Goal: Task Accomplishment & Management: Use online tool/utility

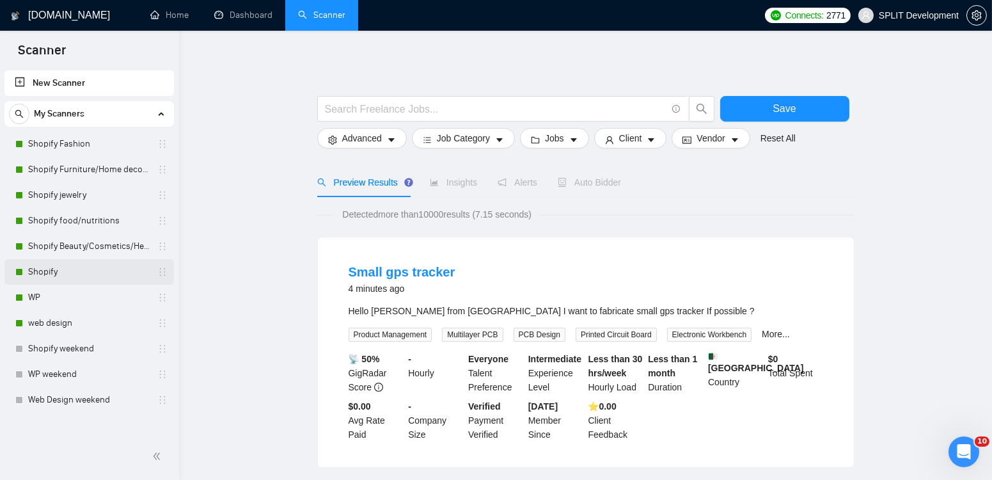
click at [72, 271] on link "Shopify" at bounding box center [89, 272] width 122 height 26
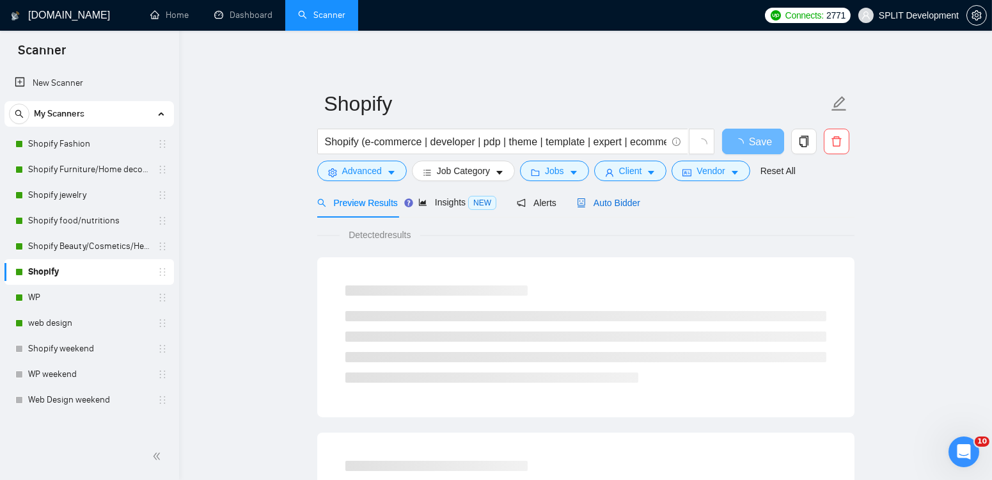
click at [623, 202] on span "Auto Bidder" at bounding box center [608, 203] width 63 height 10
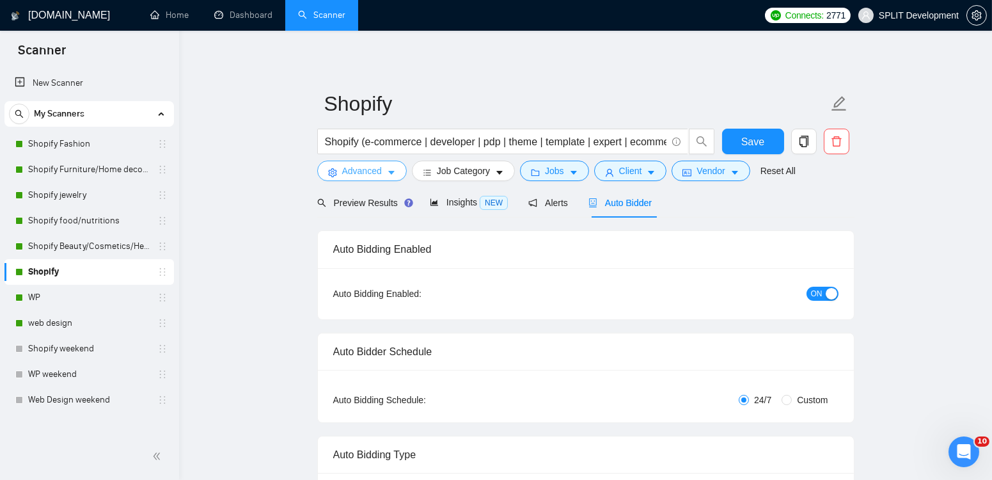
click at [370, 172] on span "Advanced" at bounding box center [362, 171] width 40 height 14
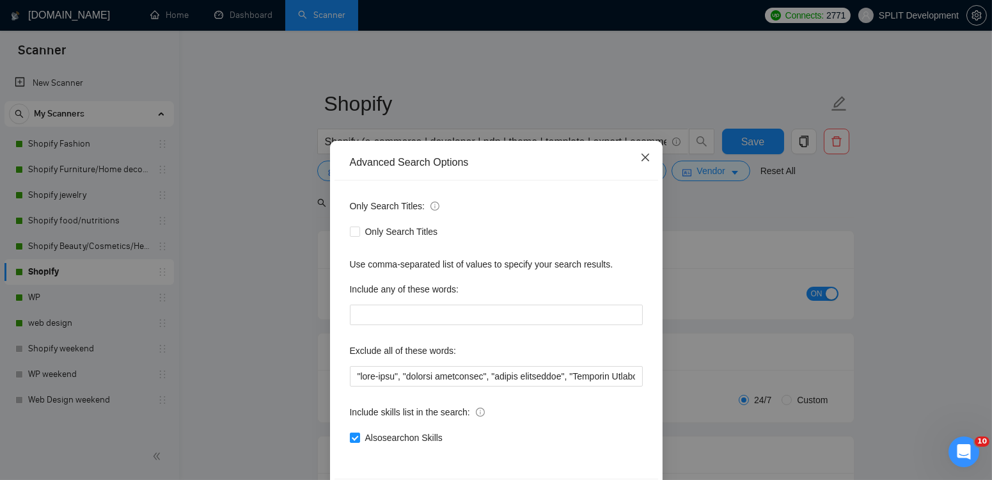
click at [645, 159] on icon "close" at bounding box center [645, 157] width 10 height 10
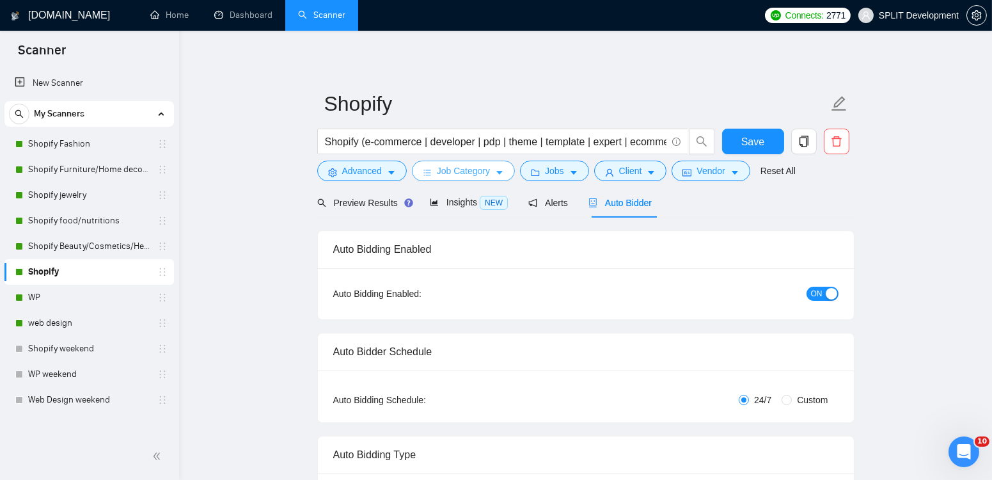
click at [479, 175] on span "Job Category" at bounding box center [463, 171] width 53 height 14
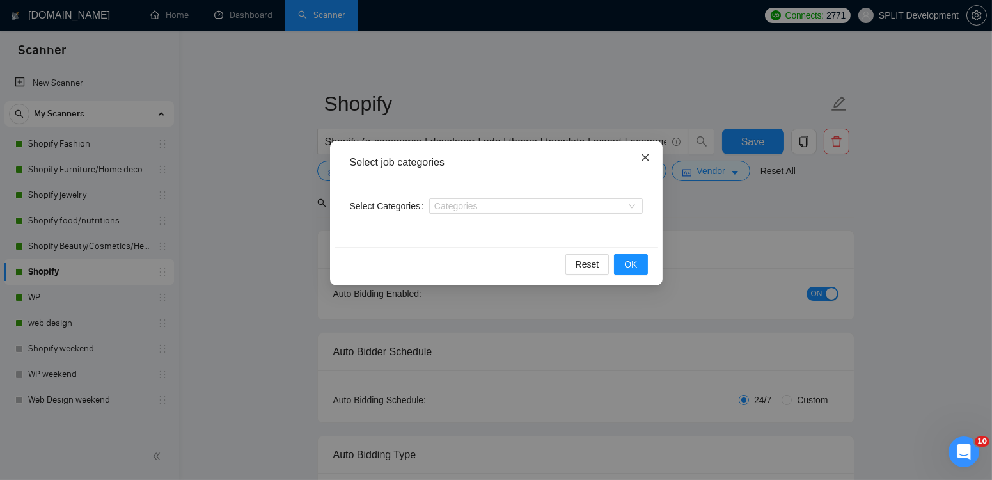
click at [645, 156] on icon "close" at bounding box center [645, 157] width 10 height 10
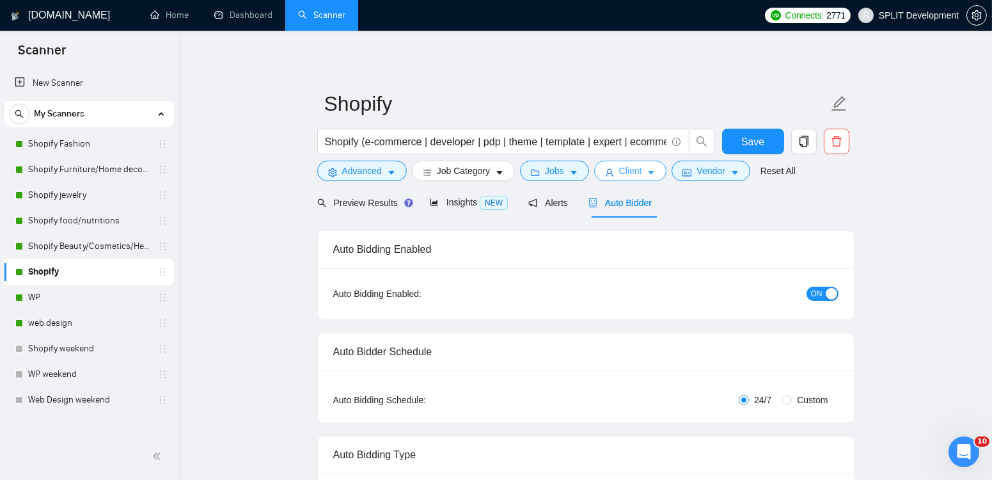
click at [635, 170] on span "Client" at bounding box center [630, 171] width 23 height 14
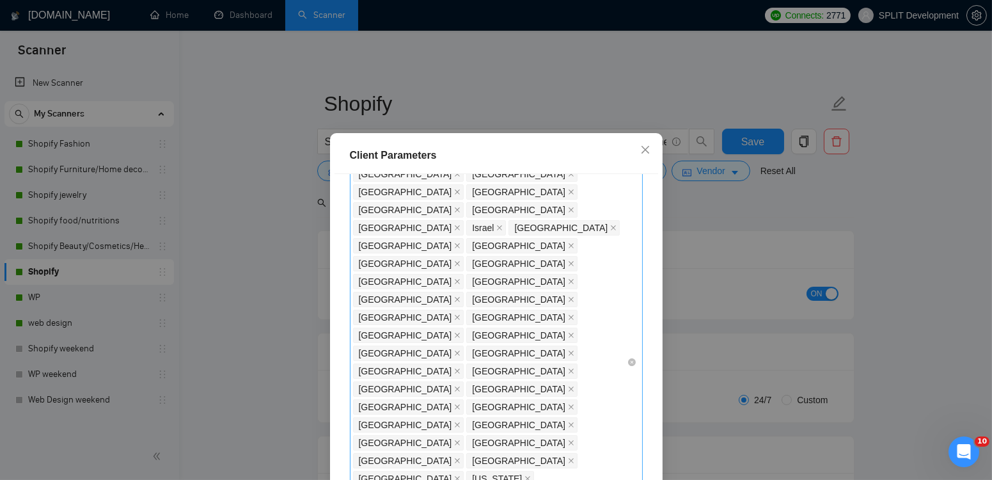
scroll to position [107, 0]
click at [650, 152] on span "Close" at bounding box center [645, 150] width 35 height 35
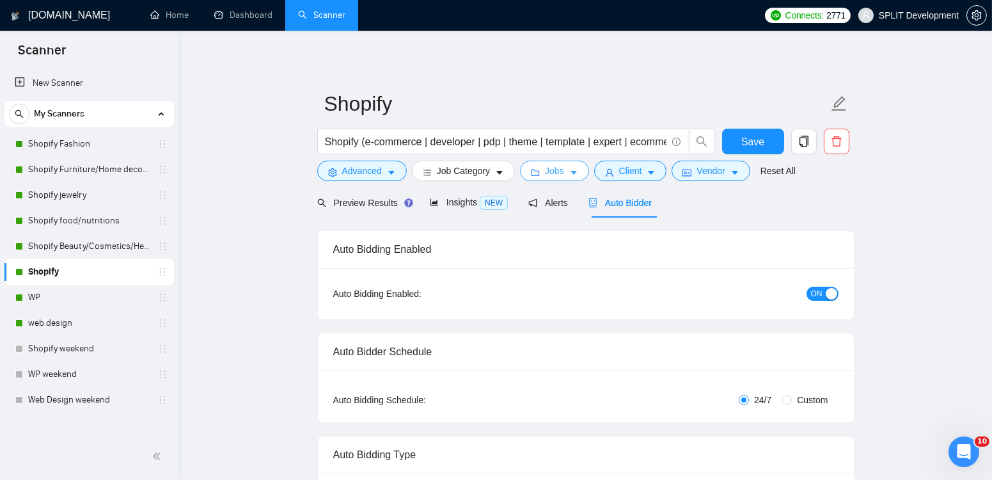
click at [569, 170] on button "Jobs" at bounding box center [554, 171] width 69 height 20
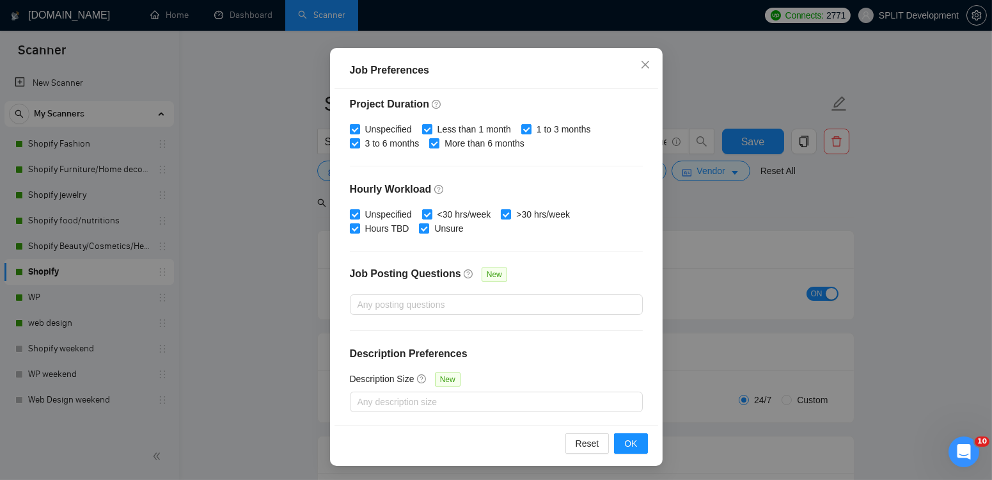
scroll to position [0, 0]
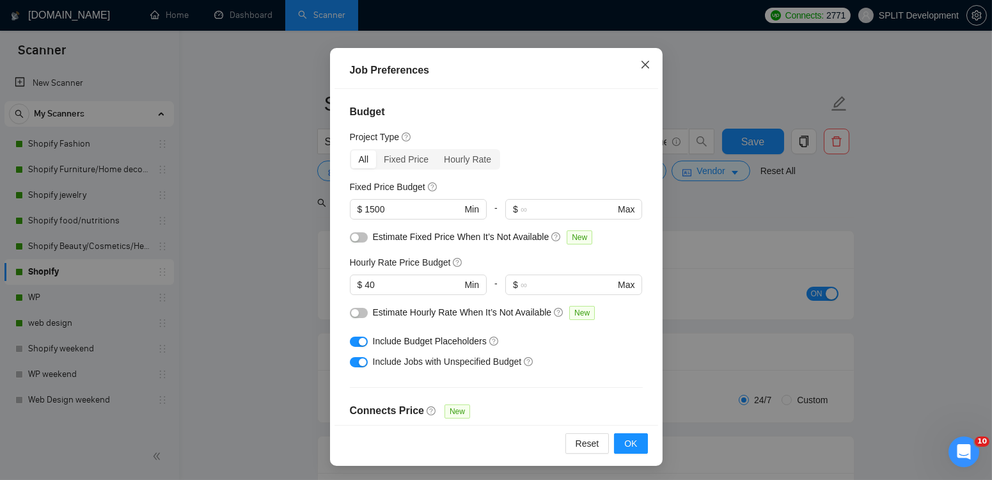
click at [646, 66] on icon "close" at bounding box center [645, 65] width 10 height 10
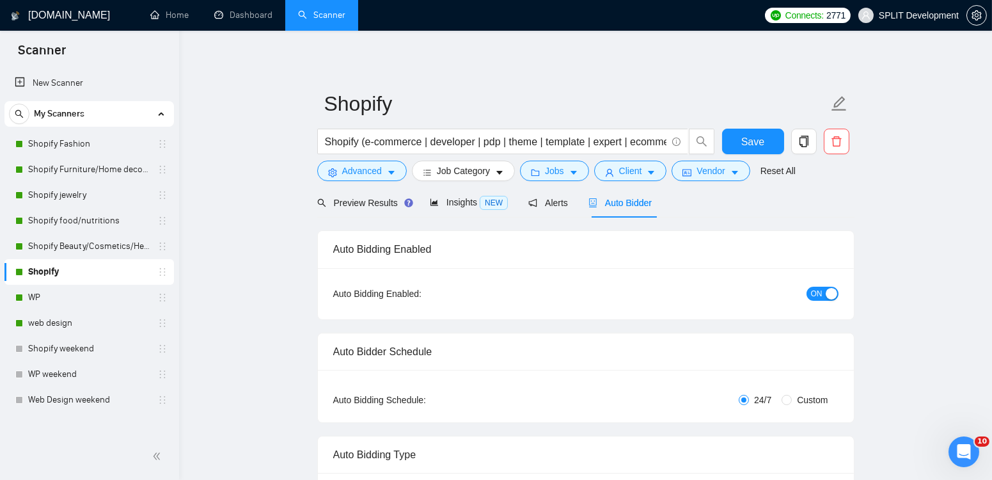
scroll to position [29, 0]
click at [632, 170] on span "Client" at bounding box center [630, 171] width 23 height 14
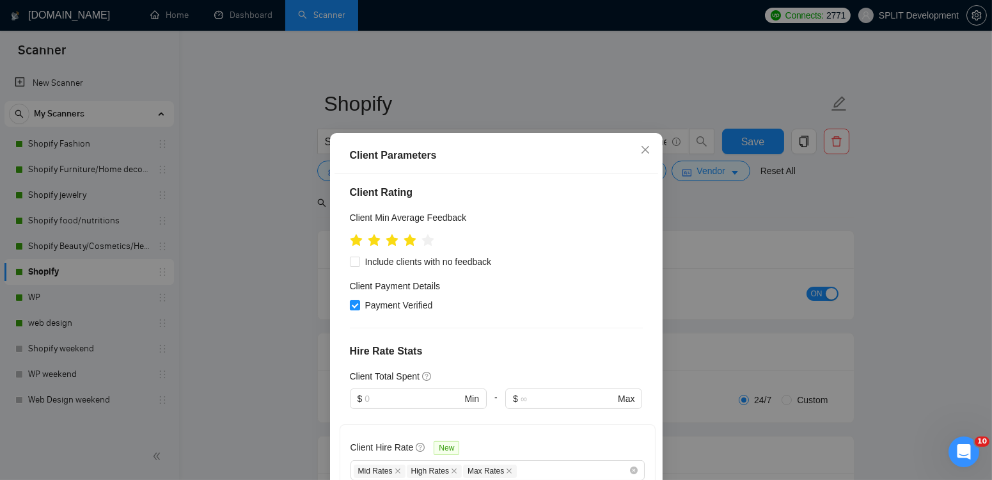
scroll to position [532, 0]
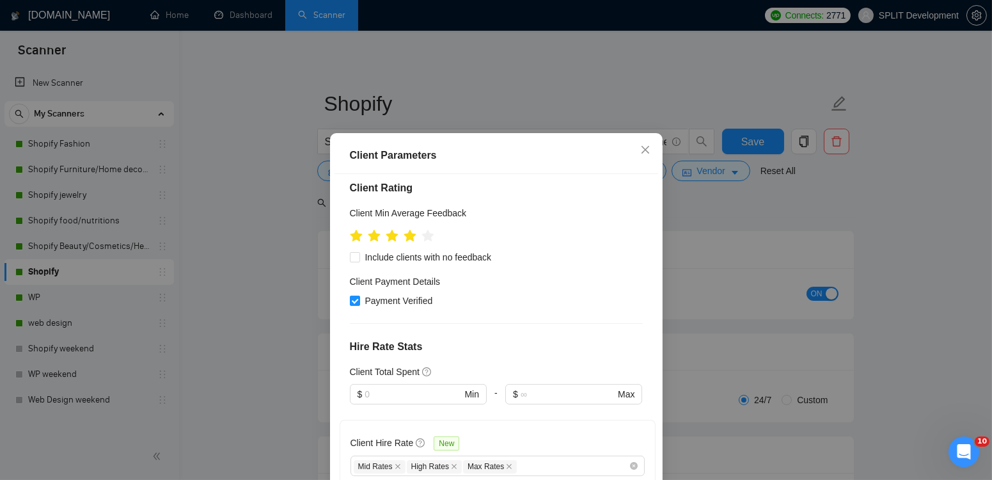
type input "10"
type input "16"
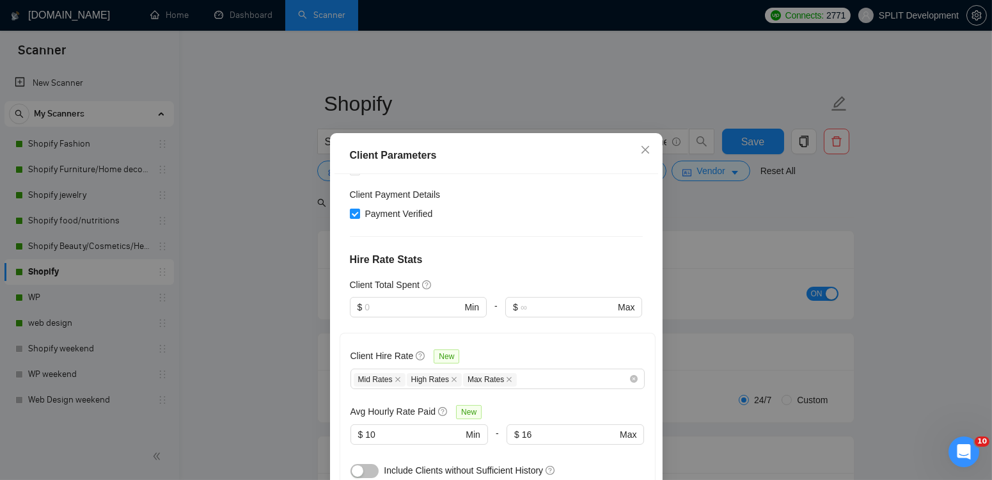
scroll to position [85, 0]
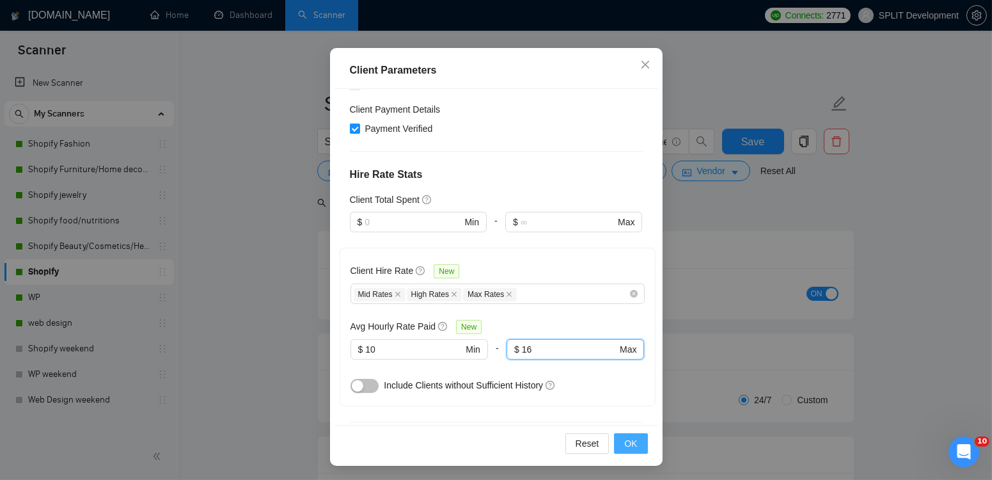
click at [632, 441] on span "OK" at bounding box center [630, 443] width 13 height 14
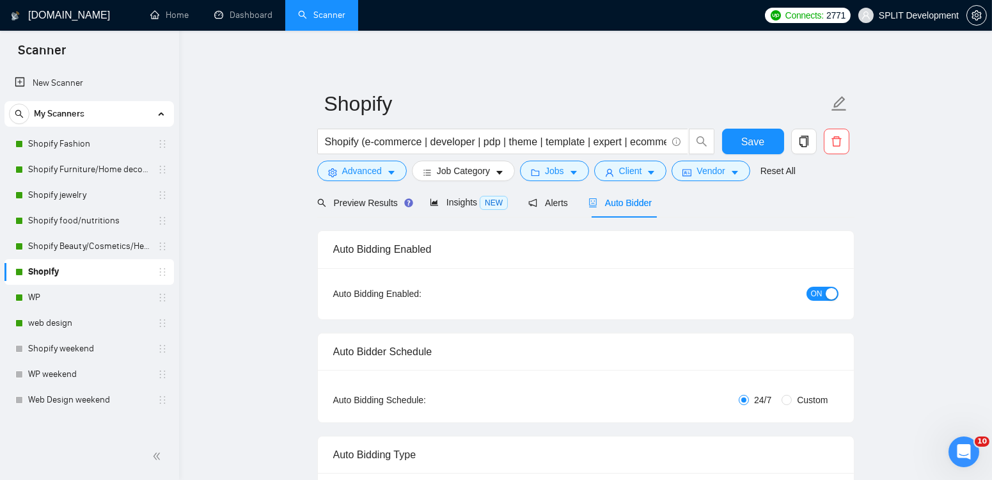
scroll to position [29, 0]
click at [633, 174] on span "Client" at bounding box center [630, 171] width 23 height 14
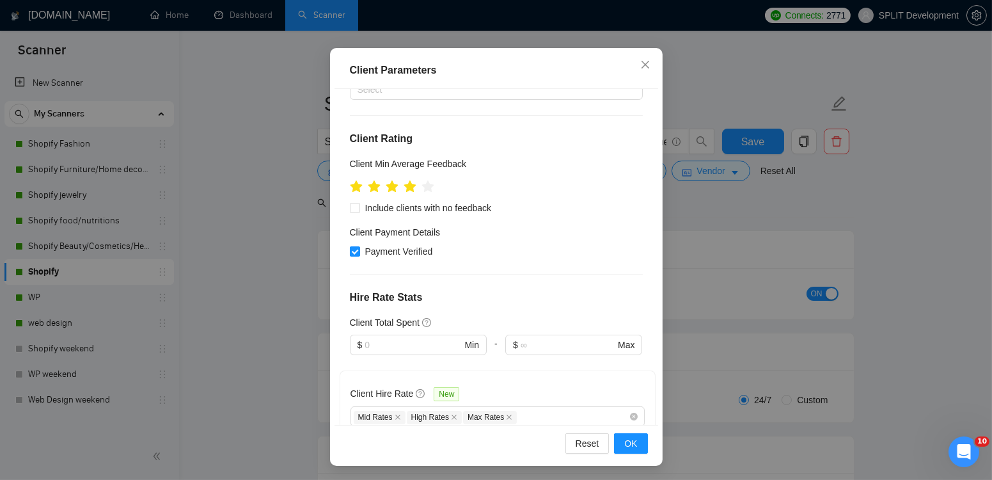
scroll to position [499, 0]
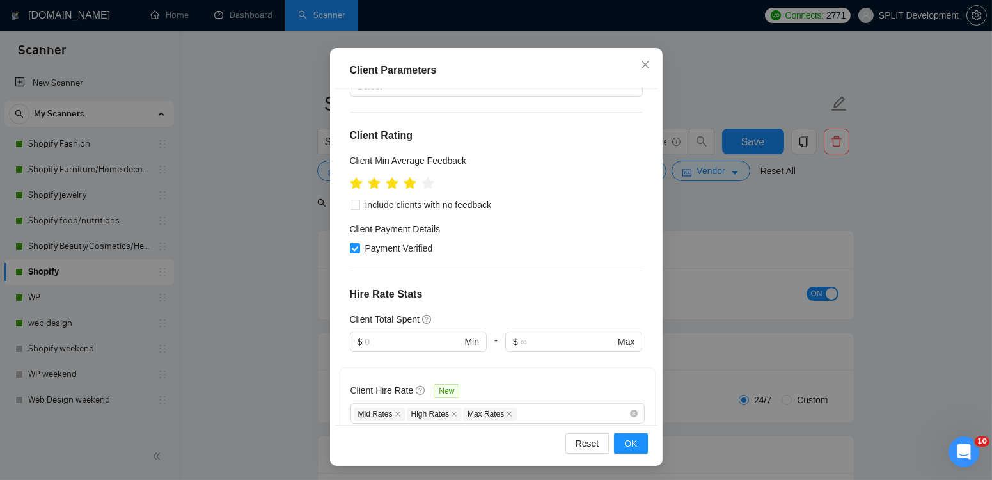
click at [608, 383] on div "Client Hire Rate New" at bounding box center [498, 393] width 294 height 20
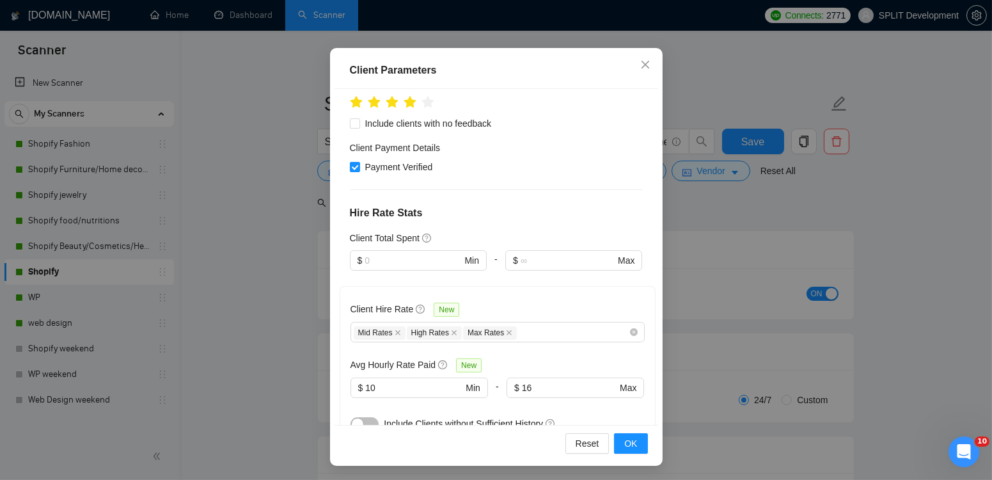
scroll to position [619, 0]
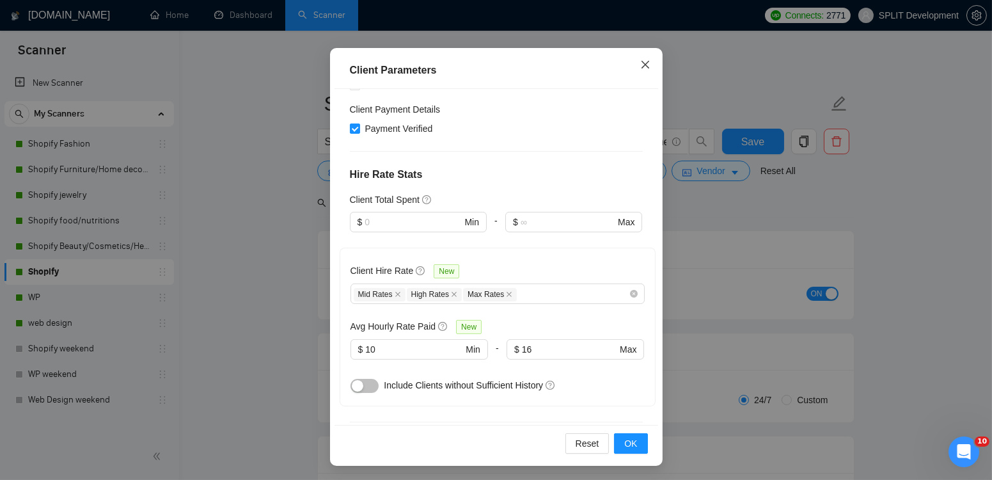
click at [647, 67] on icon "close" at bounding box center [645, 65] width 8 height 8
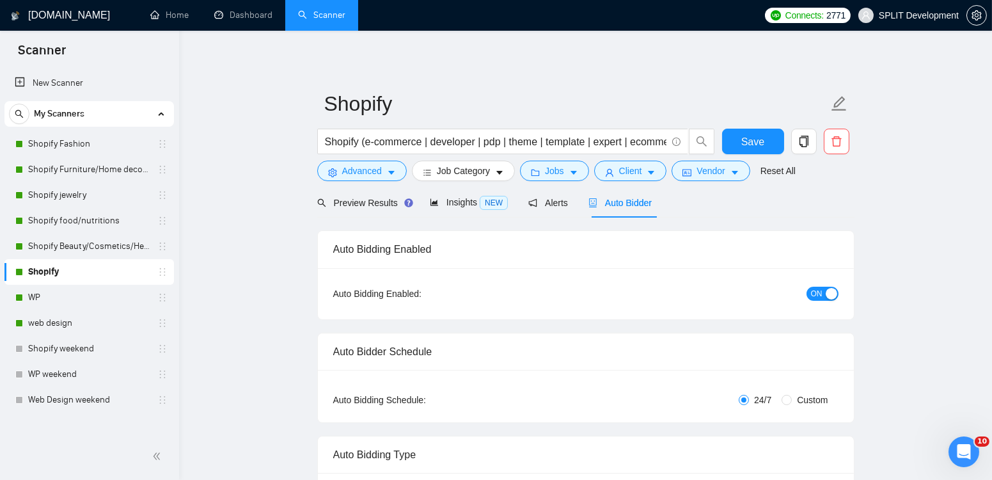
scroll to position [29, 0]
click at [756, 134] on span "Save" at bounding box center [753, 142] width 23 height 16
